Goal: Find specific page/section: Find specific page/section

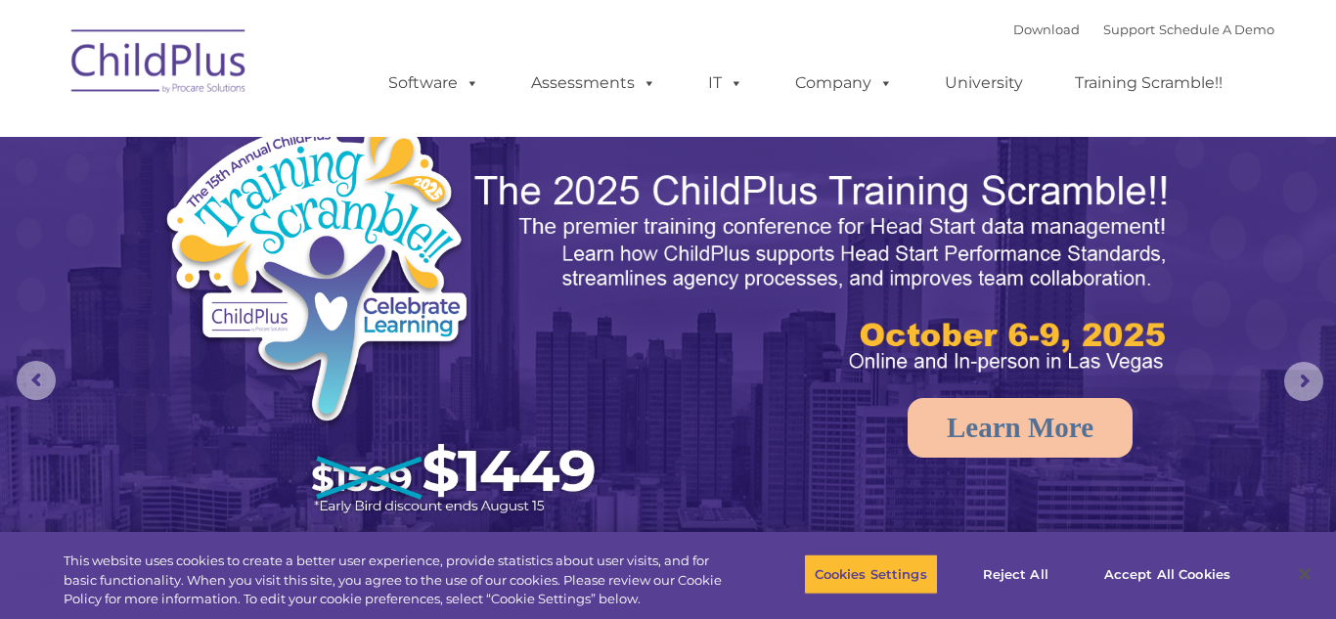
select select "MEDIUM"
click at [196, 80] on img at bounding box center [160, 65] width 196 height 98
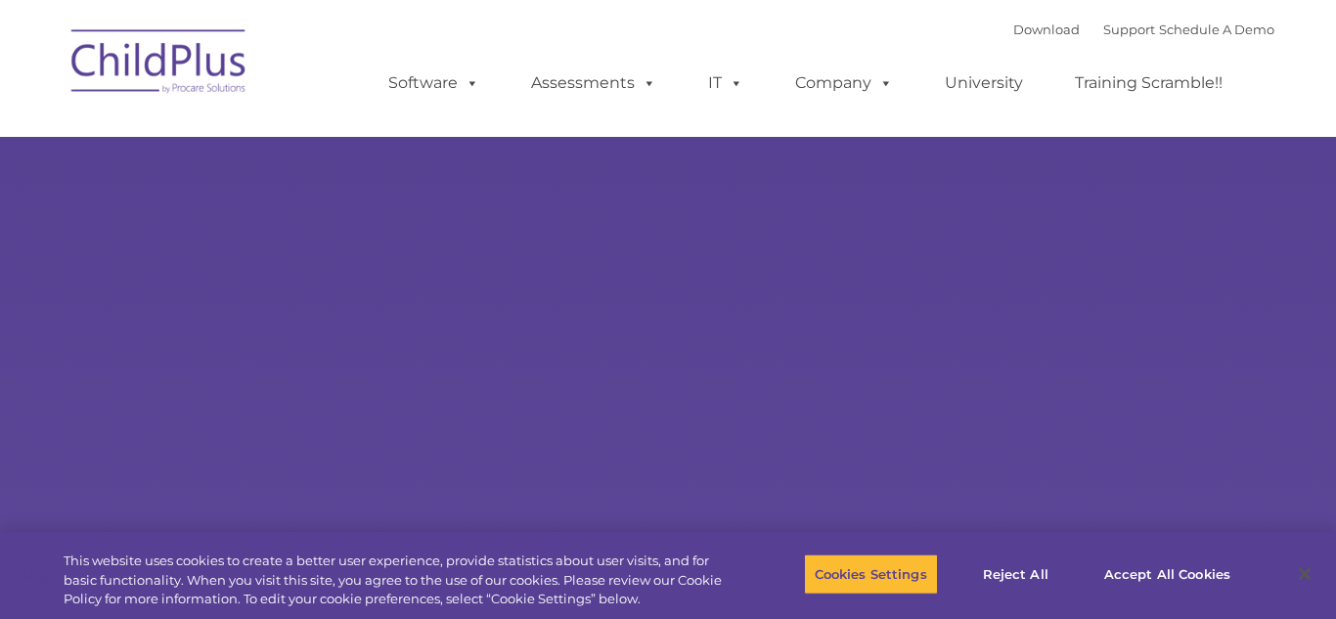
type input ""
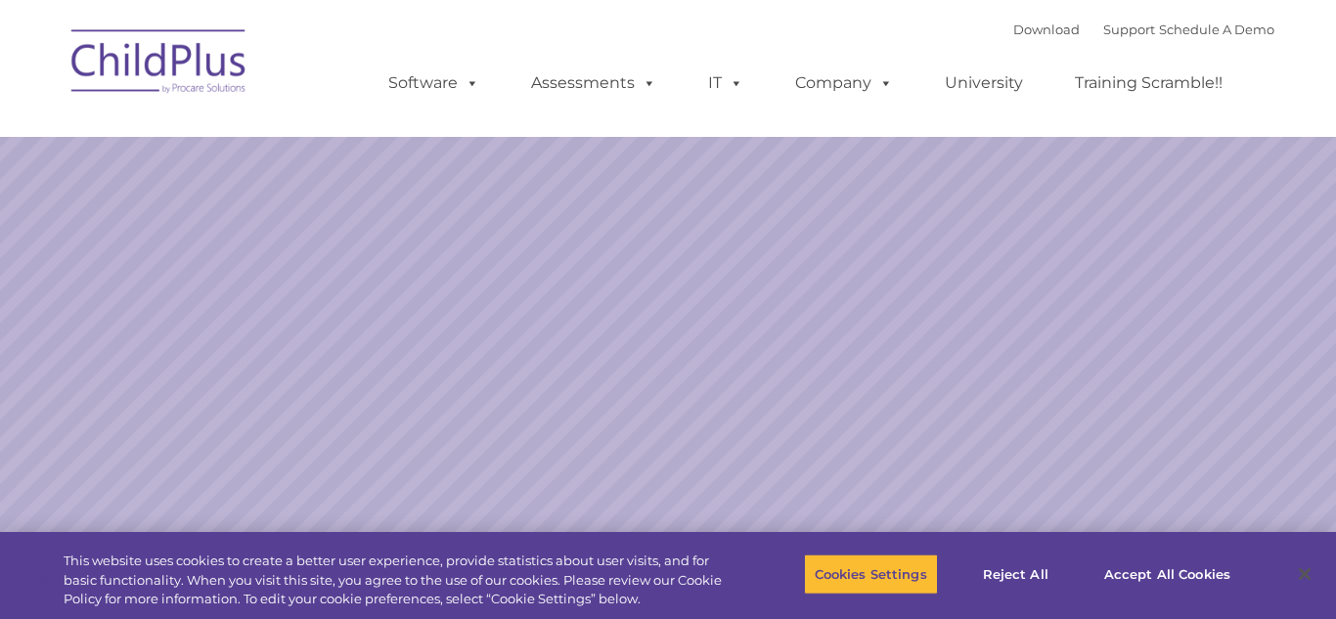
select select "MEDIUM"
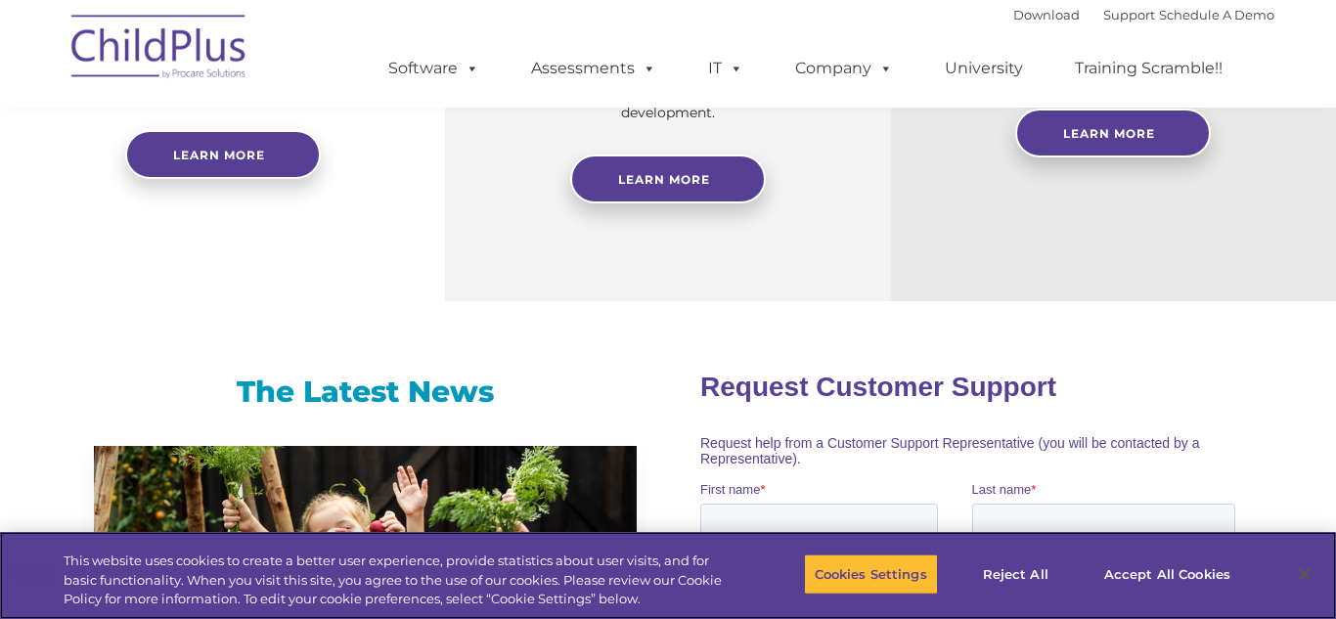
scroll to position [1025, 0]
